Goal: Information Seeking & Learning: Learn about a topic

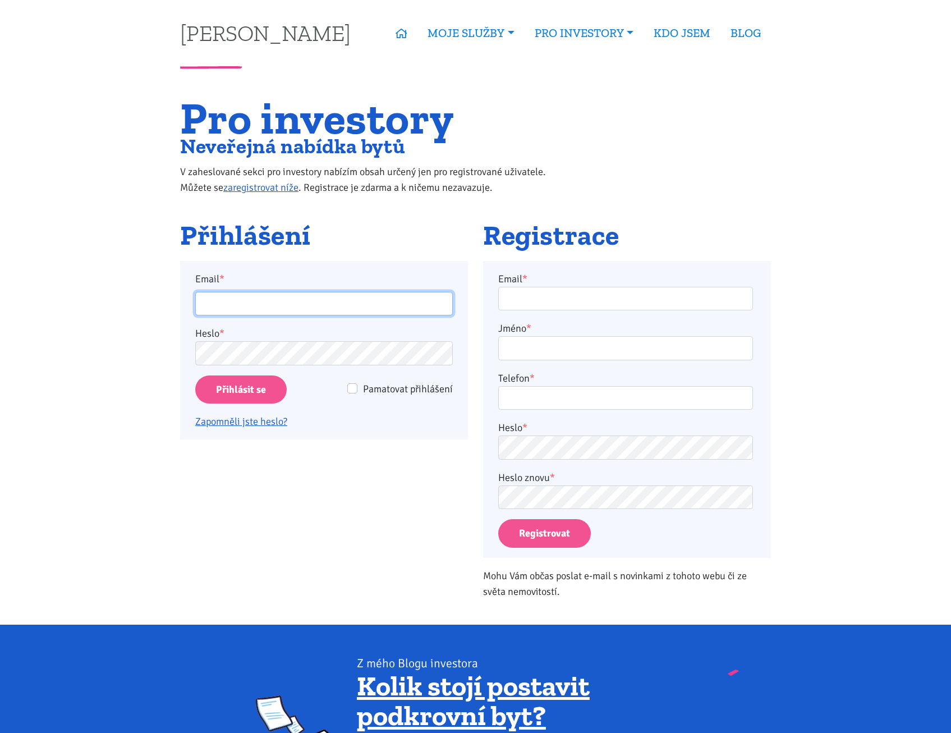
click at [311, 302] on input "Email *" at bounding box center [323, 304] width 257 height 24
type input "pospisilova@spravujeme.cz"
click at [348, 389] on input "Pamatovat přihlášení" at bounding box center [352, 388] width 10 height 10
checkbox input "true"
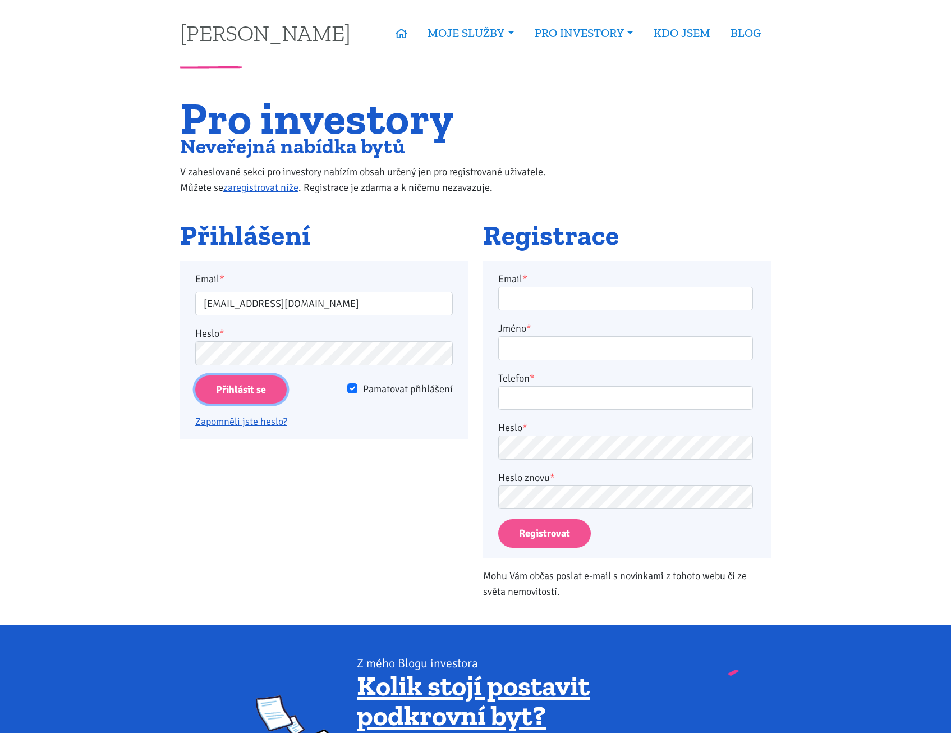
click at [259, 393] on input "Přihlásit se" at bounding box center [240, 389] width 91 height 29
click at [248, 394] on input "Přihlásit se" at bounding box center [240, 389] width 91 height 29
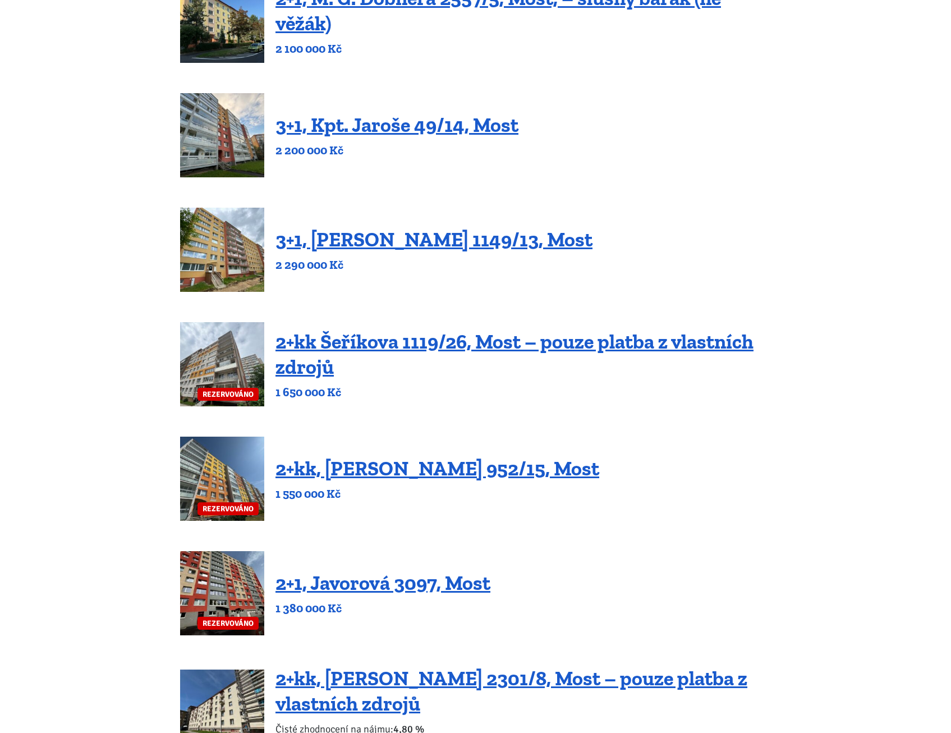
scroll to position [224, 0]
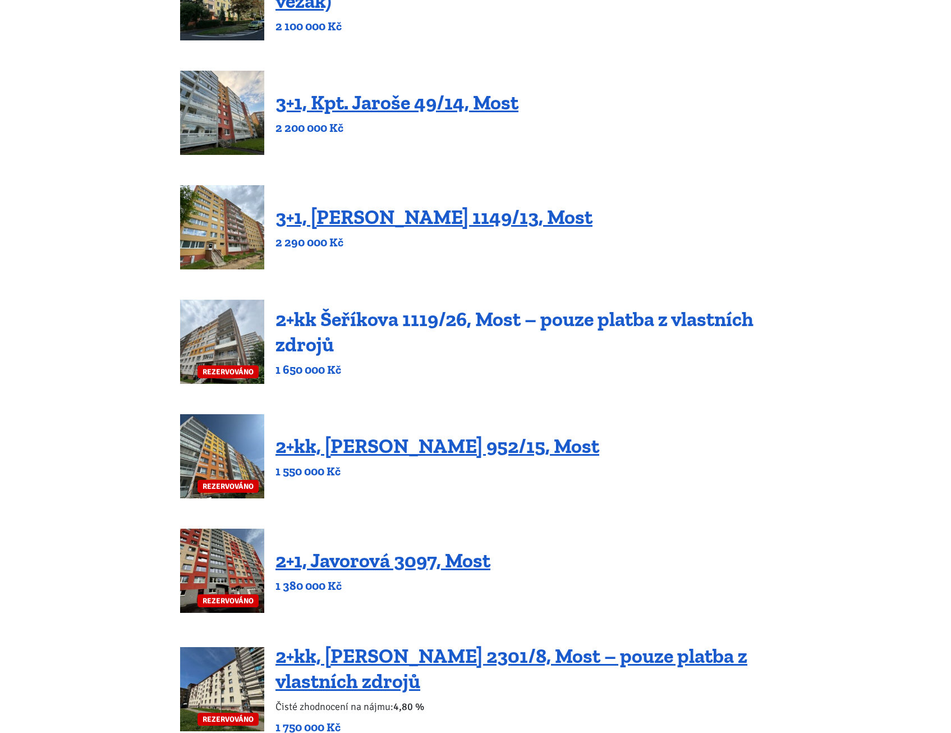
click at [698, 324] on link "2+kk Šeříkova 1119/26, Most – pouze platba z vlastních zdrojů" at bounding box center [514, 331] width 478 height 49
